Goal: Complete application form

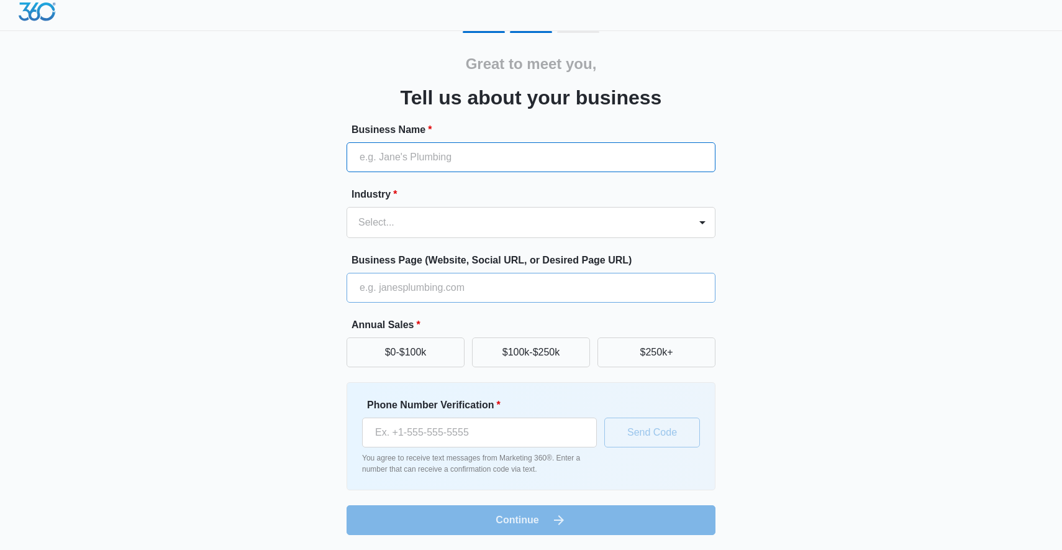
scroll to position [7, 0]
type input "[PERSON_NAME][GEOGRAPHIC_DATA] Pizzeria"
click at [415, 227] on div at bounding box center [516, 222] width 316 height 17
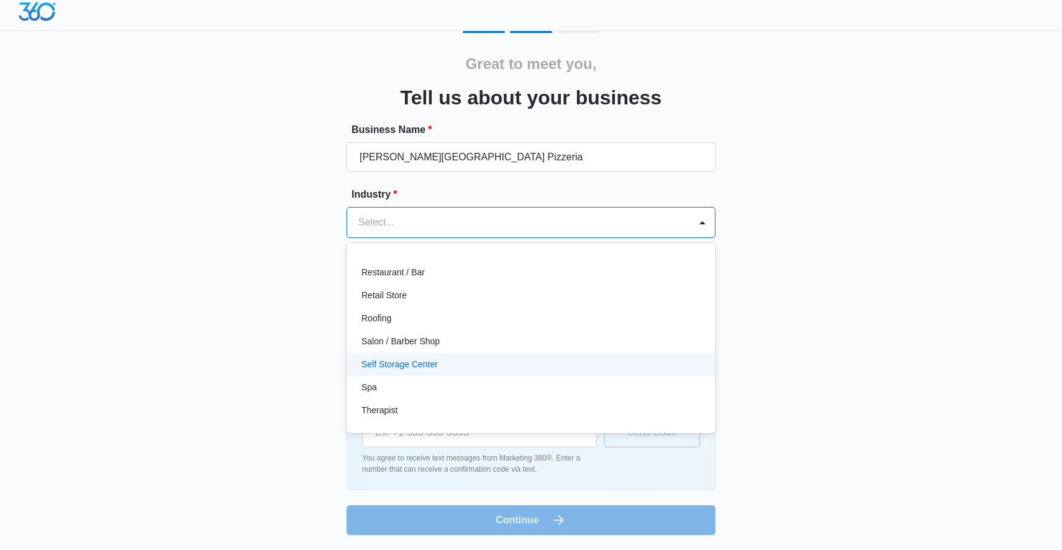
scroll to position [889, 0]
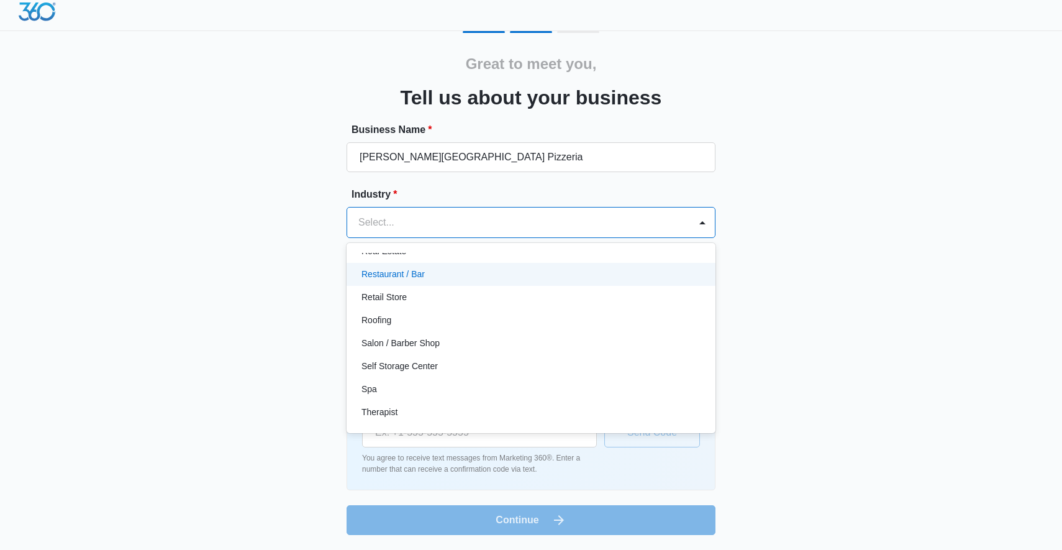
click at [421, 274] on p "Restaurant / Bar" at bounding box center [393, 274] width 63 height 13
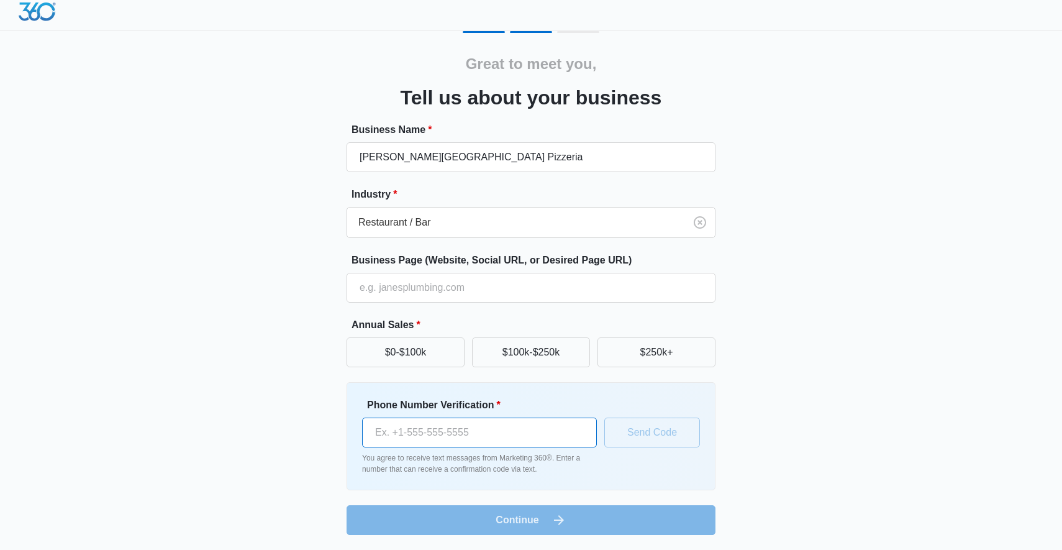
paste input "tel"
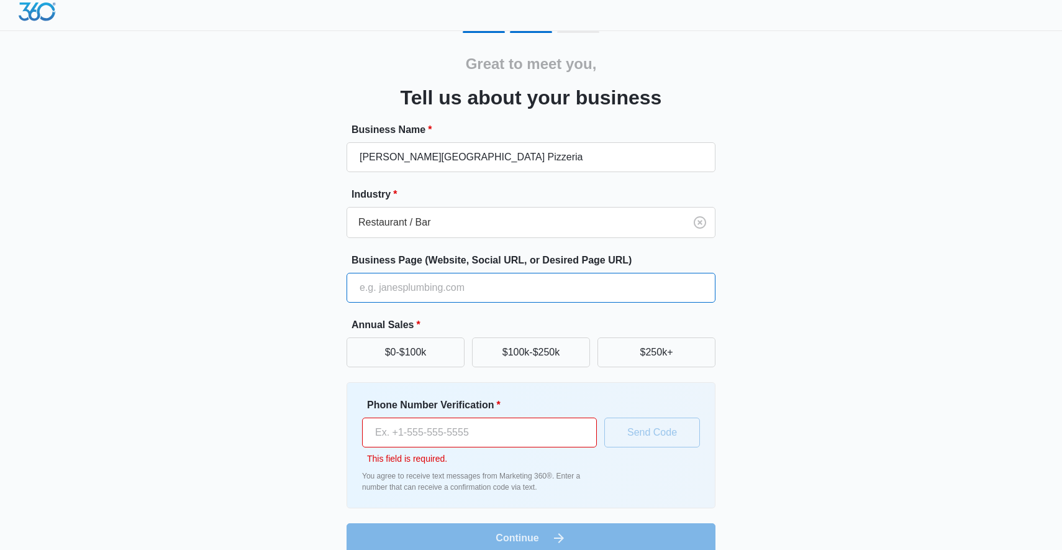
paste input "[URL][DOMAIN_NAME]"
type input "[URL][DOMAIN_NAME]"
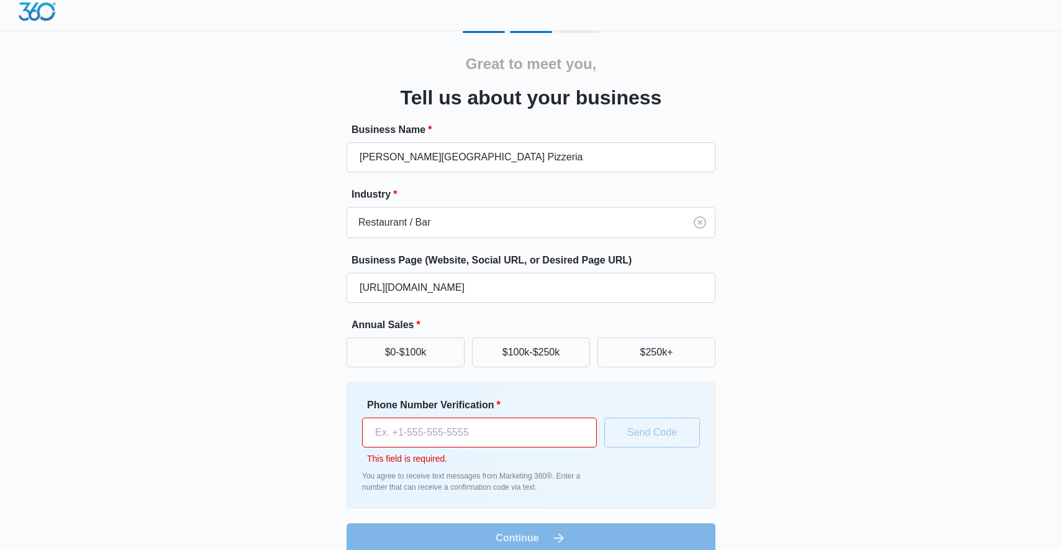
click at [854, 321] on div "Great to meet you, Tell us about your business Business Name * [PERSON_NAME][GE…" at bounding box center [531, 292] width 746 height 522
click at [668, 354] on button "$250k+" at bounding box center [657, 352] width 118 height 30
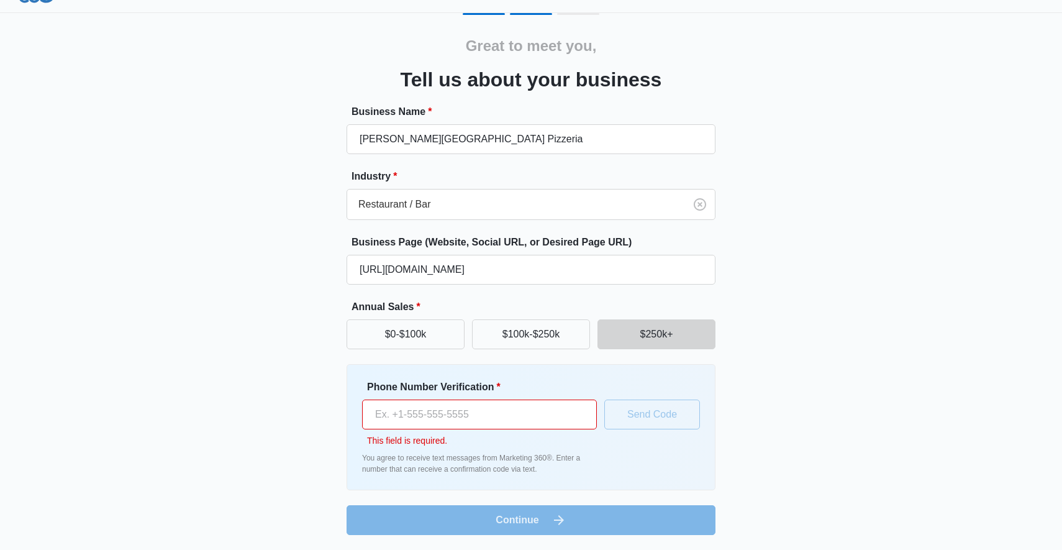
scroll to position [25, 0]
click at [511, 415] on input "Phone Number Verification *" at bounding box center [479, 414] width 235 height 30
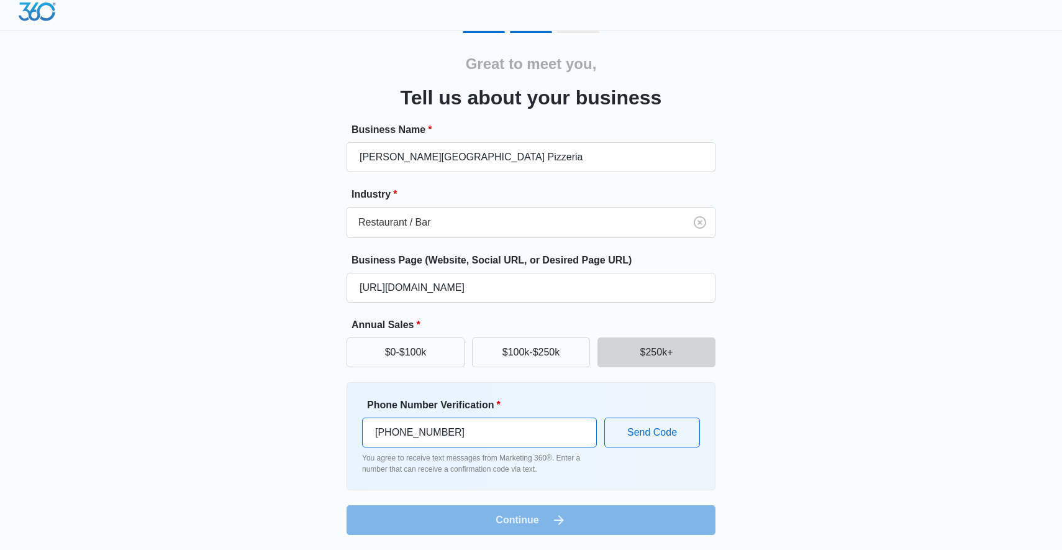
scroll to position [7, 0]
type input "[PHONE_NUMBER]"
click at [684, 431] on button "Send Code" at bounding box center [653, 433] width 96 height 30
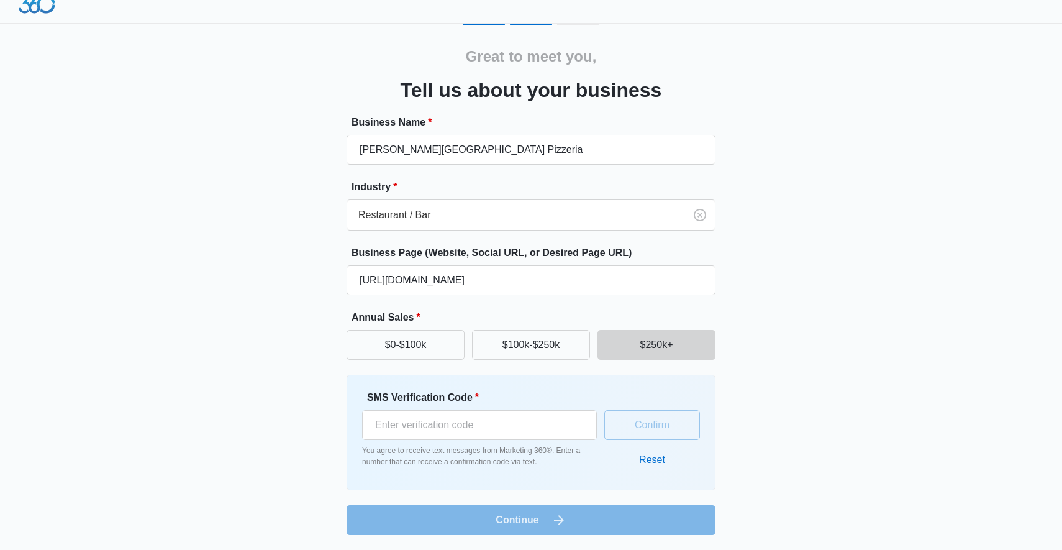
scroll to position [14, 0]
click at [420, 426] on input "SMS Verification Code *" at bounding box center [479, 425] width 235 height 30
type input "177083"
click at [687, 418] on button "Confirm" at bounding box center [653, 425] width 96 height 30
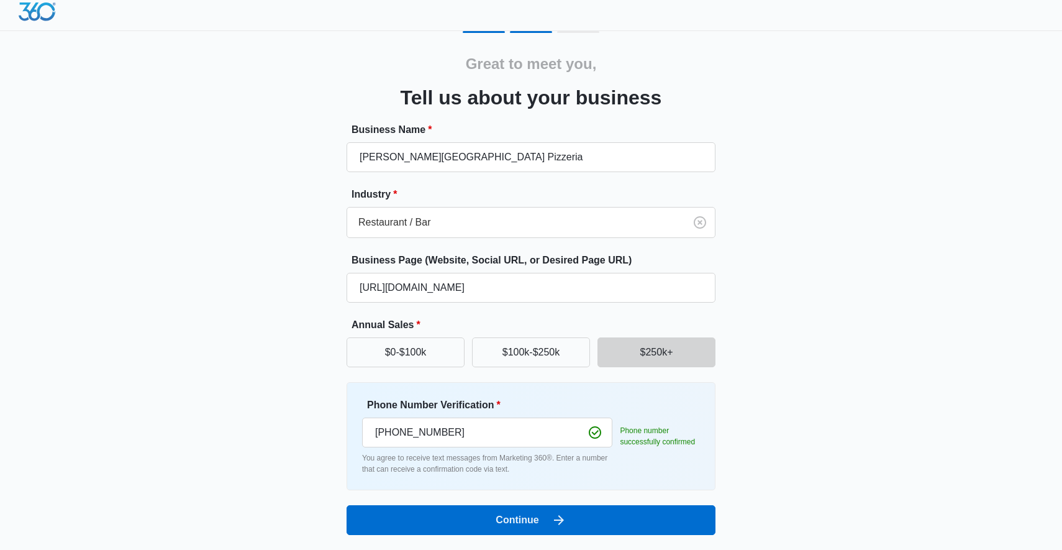
scroll to position [7, 0]
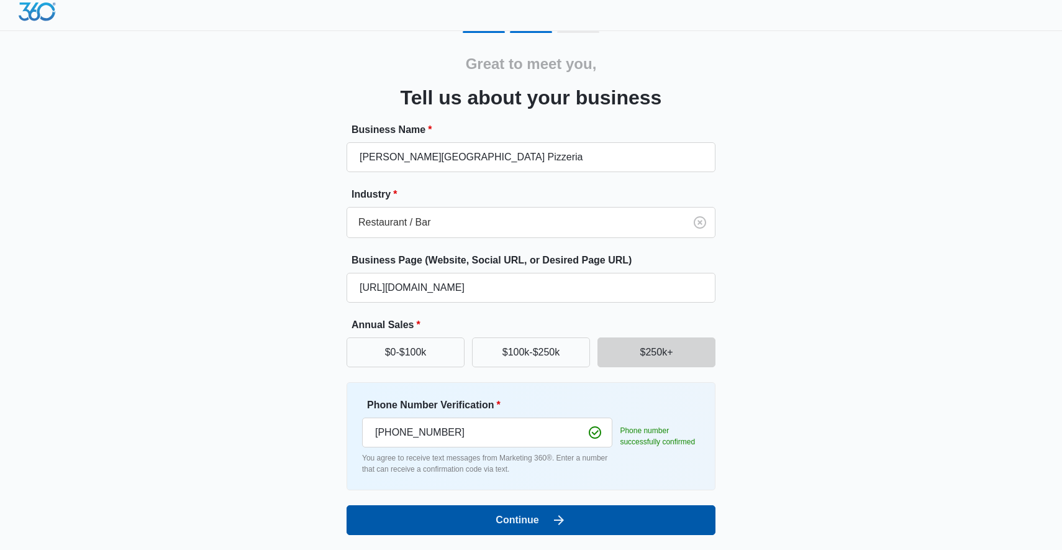
click at [627, 518] on button "Continue" at bounding box center [531, 520] width 369 height 30
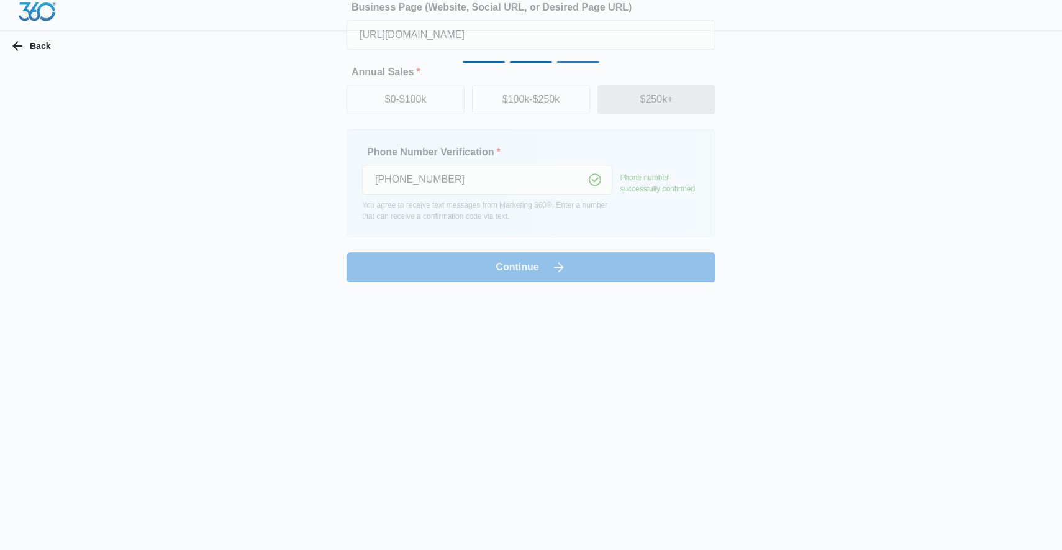
scroll to position [0, 0]
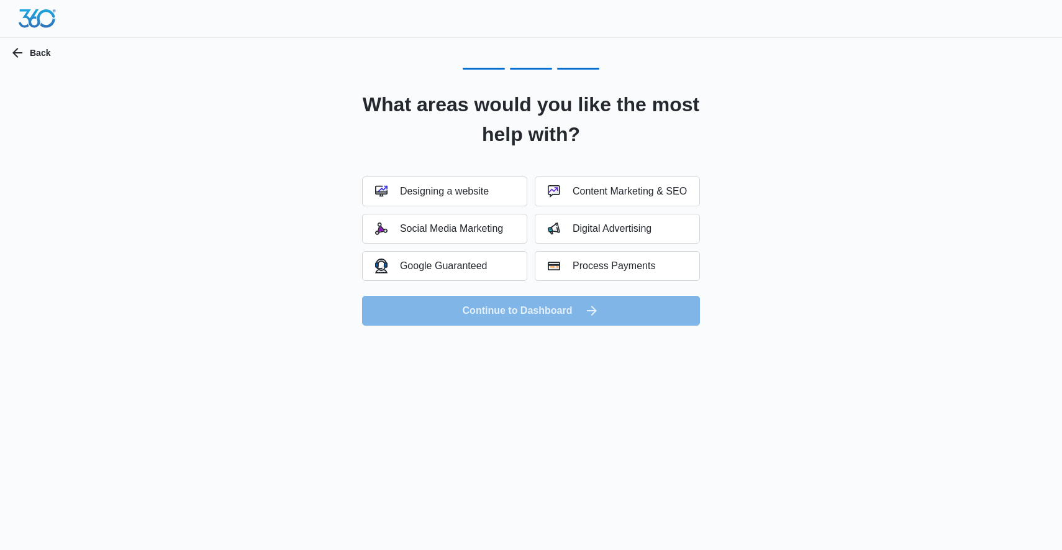
click at [577, 314] on form "Designing a website Content Marketing & SEO Social Media Marketing Digital Adve…" at bounding box center [531, 250] width 338 height 149
click at [35, 51] on button "Back" at bounding box center [31, 53] width 63 height 30
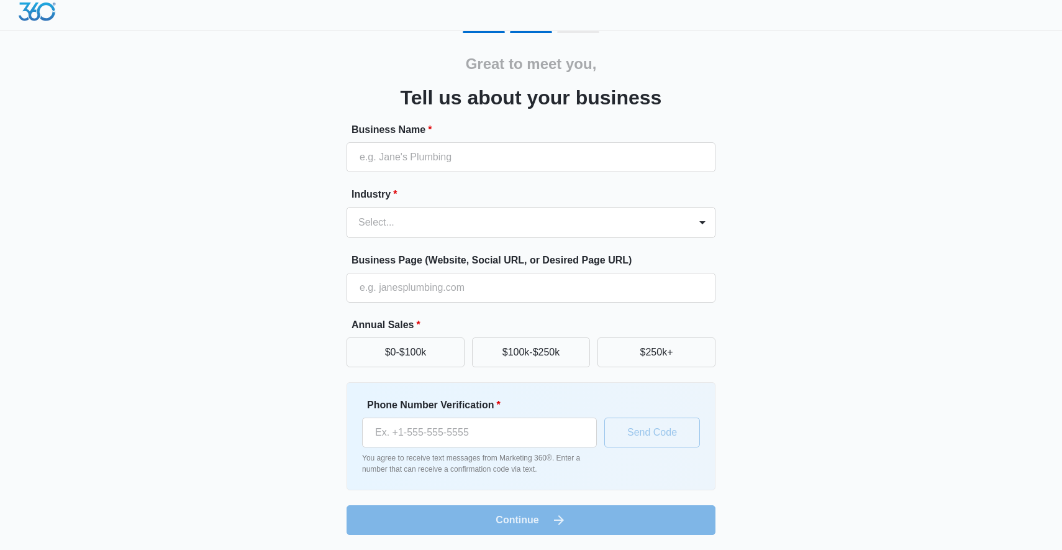
scroll to position [7, 0]
